Goal: Information Seeking & Learning: Learn about a topic

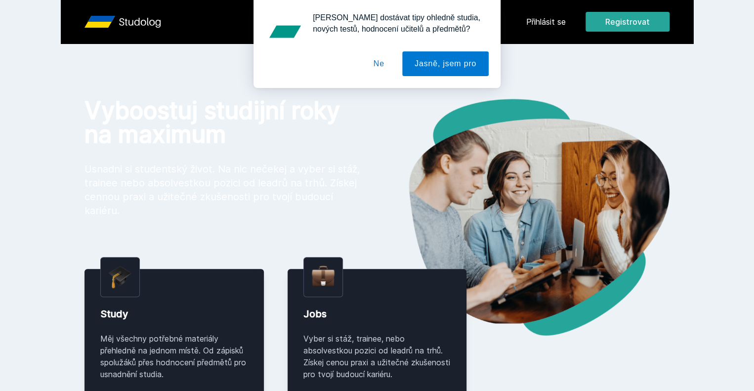
click at [594, 22] on div "[PERSON_NAME] dostávat tipy ohledně studia, nových testů, hodnocení učitelů a p…" at bounding box center [377, 44] width 754 height 88
click at [380, 59] on button "Ne" at bounding box center [379, 63] width 36 height 25
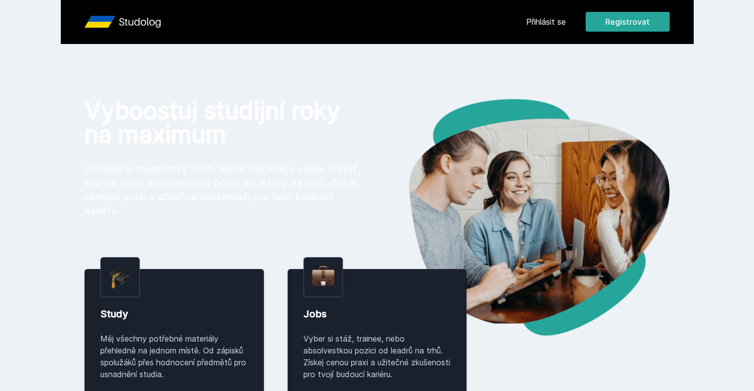
click at [566, 25] on link "Přihlásit se" at bounding box center [546, 22] width 40 height 12
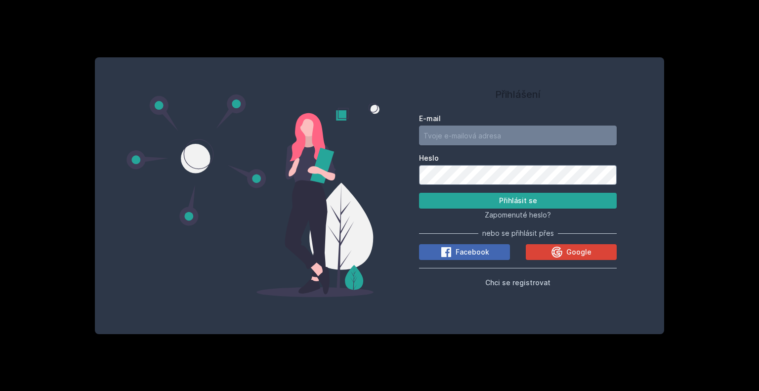
click at [534, 140] on input "E-mail" at bounding box center [518, 136] width 198 height 20
type input "[EMAIL_ADDRESS][DOMAIN_NAME]"
click at [482, 204] on button "Přihlásit se" at bounding box center [518, 201] width 198 height 16
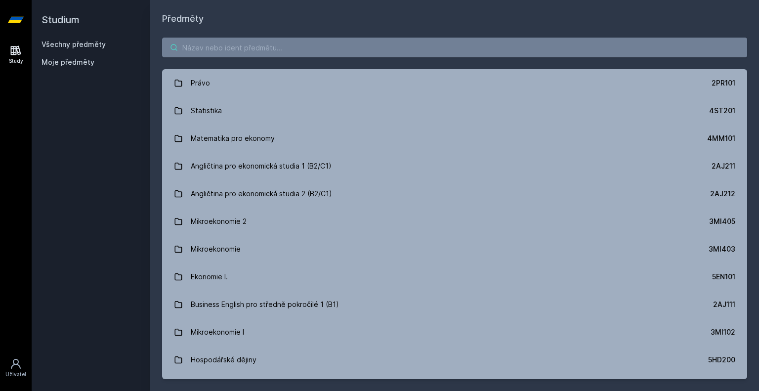
click at [337, 51] on input "search" at bounding box center [454, 48] width 585 height 20
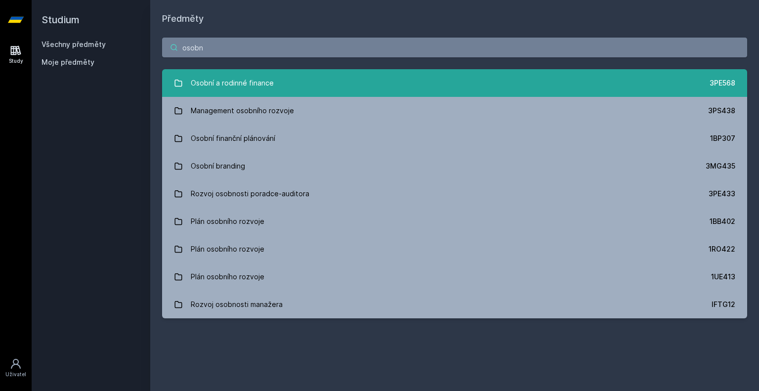
type input "osobn"
click at [307, 81] on link "Osobní a rodinné finance 3PE568" at bounding box center [454, 83] width 585 height 28
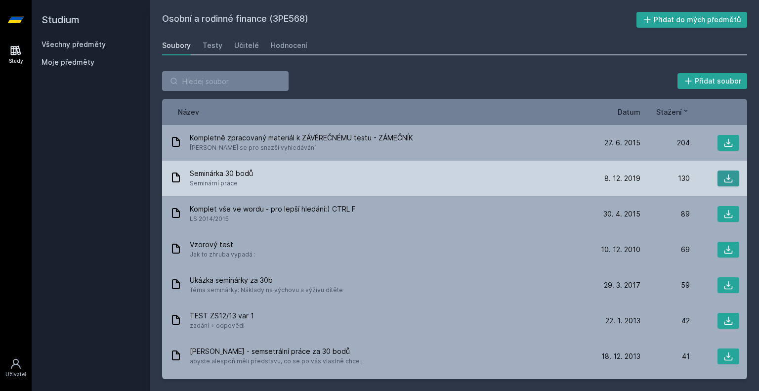
click at [724, 176] on icon at bounding box center [729, 179] width 10 height 10
